Goal: Task Accomplishment & Management: Use online tool/utility

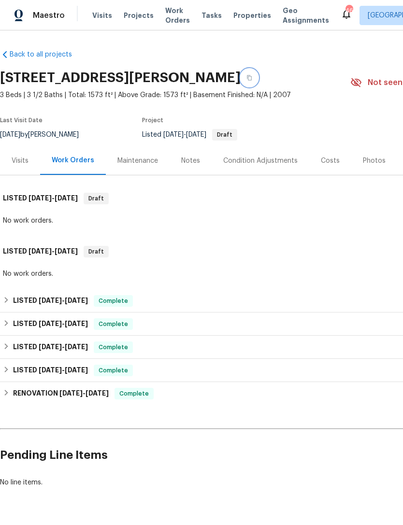
click at [252, 75] on icon "button" at bounding box center [249, 78] width 6 height 6
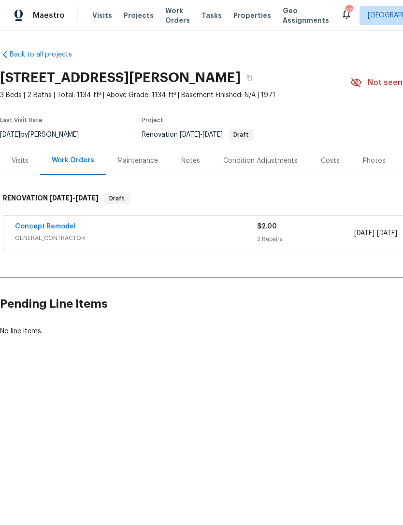
click at [181, 161] on div "Notes" at bounding box center [190, 161] width 19 height 10
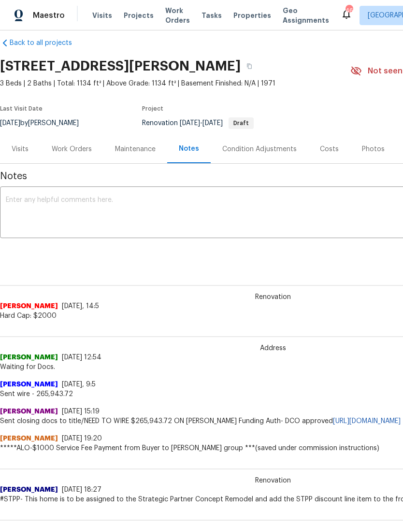
scroll to position [12, 0]
click at [367, 2] on div "Maestro Visits Projects Work Orders Tasks Properties Geo Assignments 46 Raleigh…" at bounding box center [201, 15] width 403 height 30
click at [373, 0] on div "Maestro Visits Projects Work Orders Tasks Properties Geo Assignments 46 Raleigh…" at bounding box center [201, 15] width 403 height 30
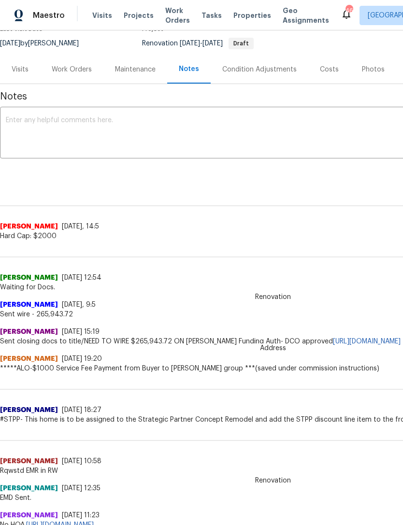
scroll to position [92, 0]
click at [209, 518] on div "Nitant Patel 9/23/25, 11:23" at bounding box center [273, 515] width 546 height 10
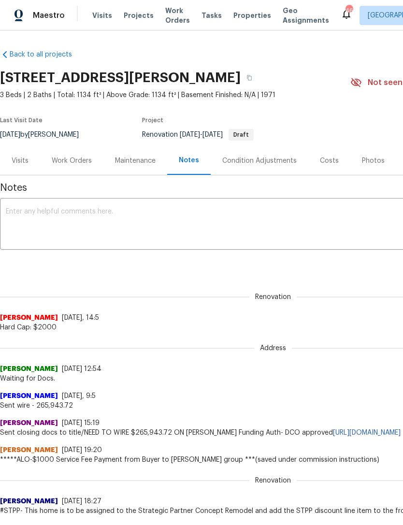
scroll to position [0, 0]
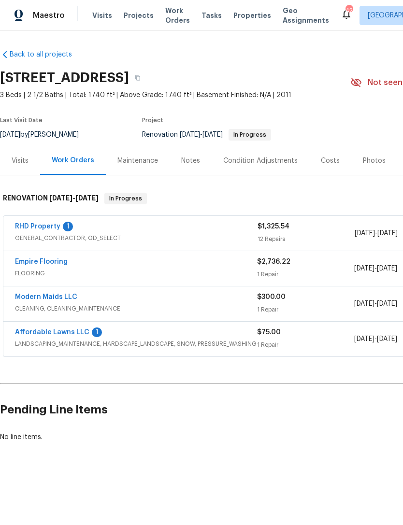
click at [36, 224] on link "RHD Property" at bounding box center [37, 226] width 45 height 7
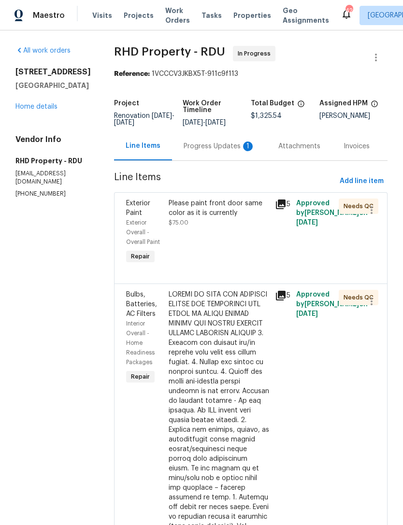
click at [241, 150] on div "Progress Updates 1" at bounding box center [220, 147] width 72 height 10
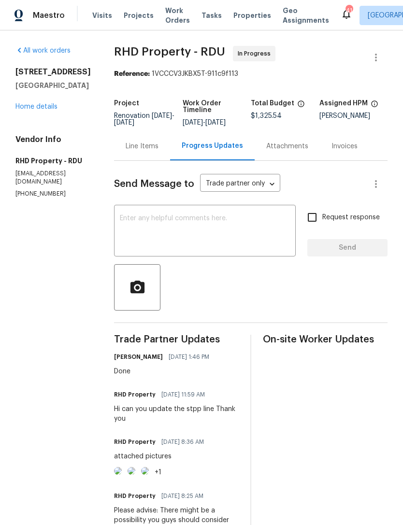
click at [53, 93] on div "[STREET_ADDRESS][PERSON_NAME] Home details" at bounding box center [52, 89] width 75 height 44
click at [30, 103] on link "Home details" at bounding box center [36, 106] width 42 height 7
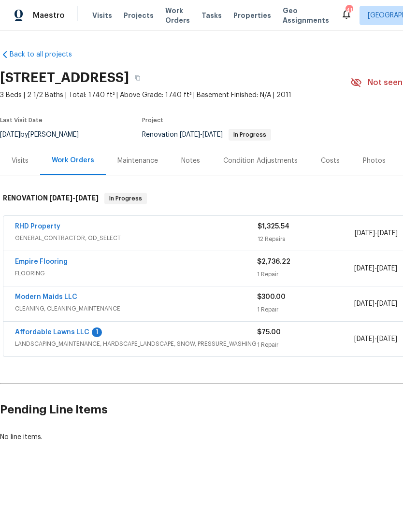
click at [31, 333] on link "Affordable Lawns LLC" at bounding box center [52, 332] width 74 height 7
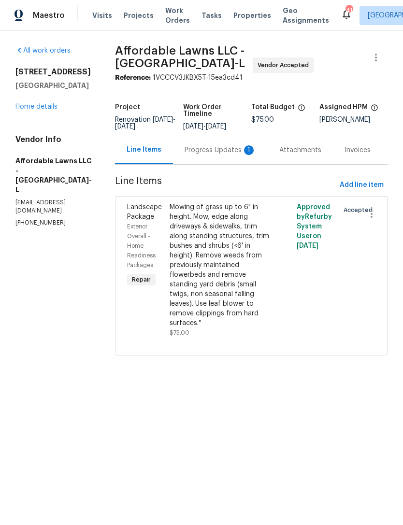
click at [217, 150] on div "Progress Updates 1" at bounding box center [221, 150] width 72 height 10
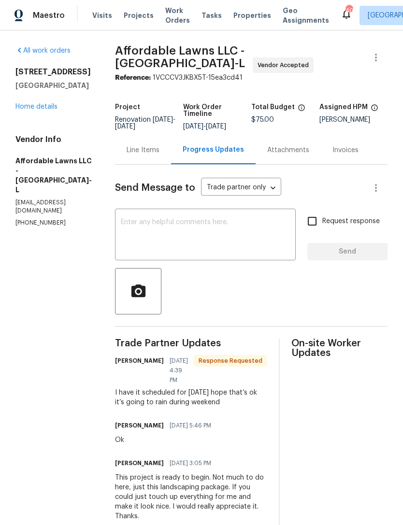
click at [242, 238] on textarea at bounding box center [205, 236] width 169 height 34
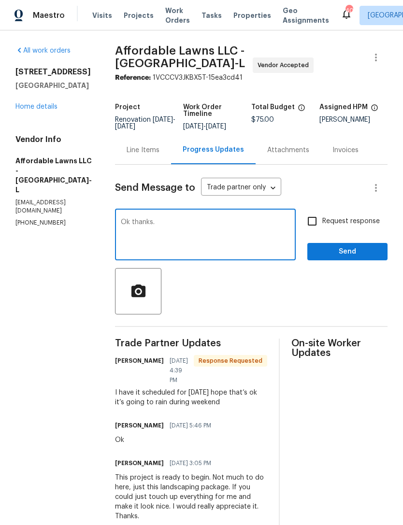
type textarea "Ok thanks."
click at [315, 220] on input "Request response" at bounding box center [312, 221] width 20 height 20
checkbox input "true"
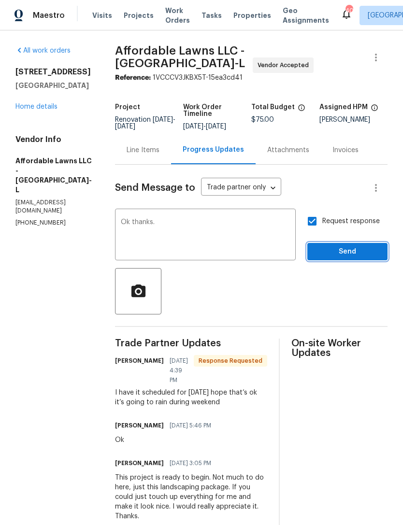
click at [355, 253] on span "Send" at bounding box center [347, 252] width 65 height 12
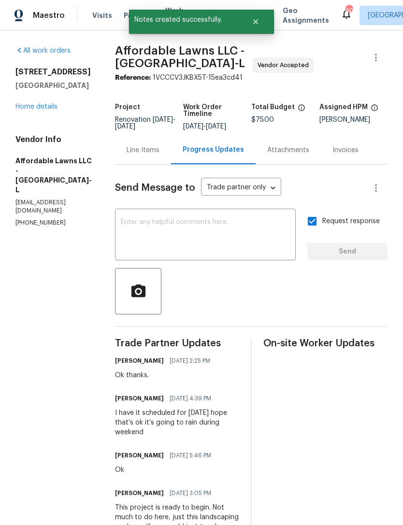
click at [29, 107] on link "Home details" at bounding box center [36, 106] width 42 height 7
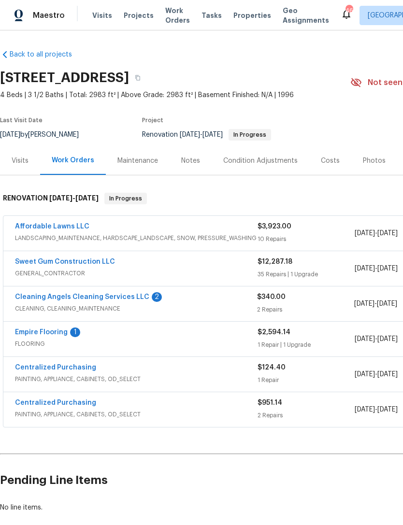
click at [45, 295] on link "Cleaning Angels Cleaning Services LLC" at bounding box center [82, 297] width 134 height 7
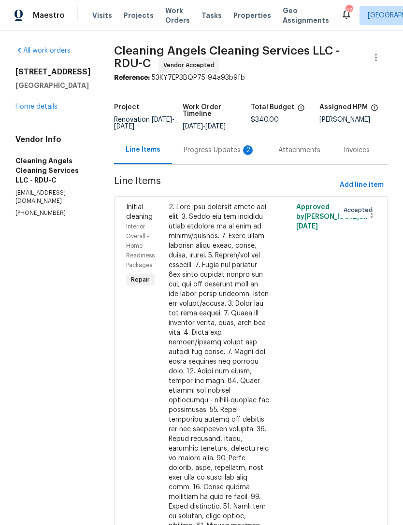
click at [225, 152] on div "Progress Updates 2" at bounding box center [220, 150] width 72 height 10
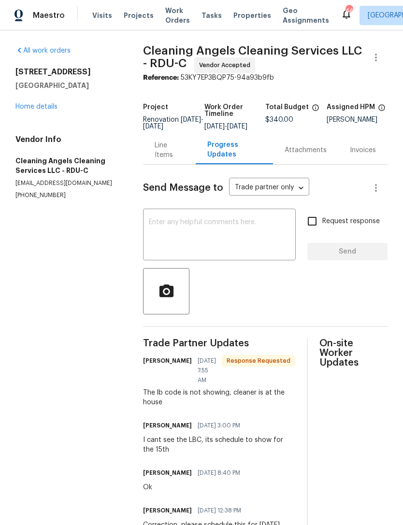
click at [28, 109] on link "Home details" at bounding box center [36, 106] width 42 height 7
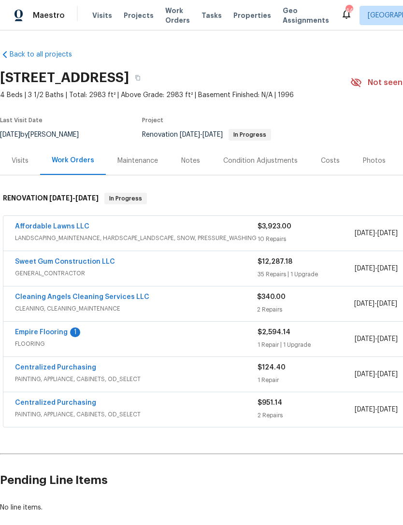
click at [34, 333] on link "Empire Flooring" at bounding box center [41, 332] width 53 height 7
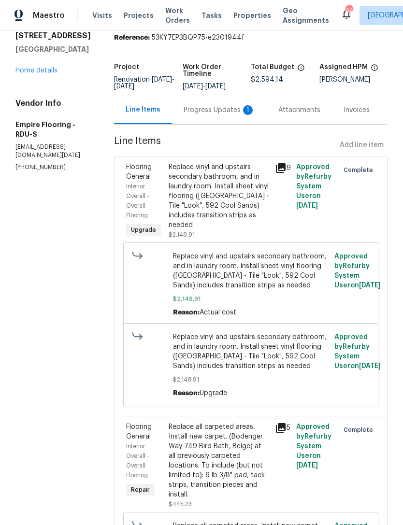
scroll to position [37, 0]
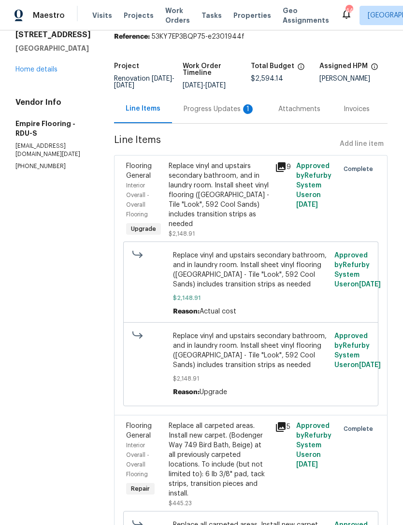
click at [209, 123] on div "Progress Updates 1" at bounding box center [219, 109] width 95 height 29
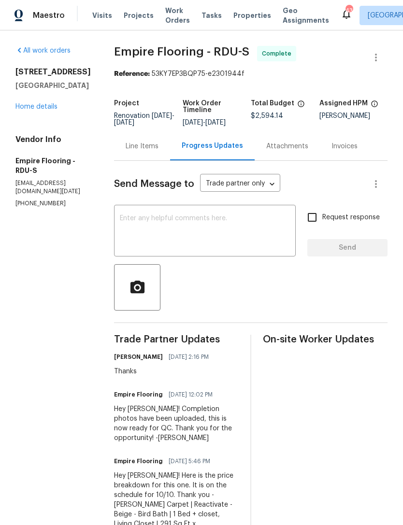
click at [31, 106] on link "Home details" at bounding box center [36, 106] width 42 height 7
